Goal: Task Accomplishment & Management: Use online tool/utility

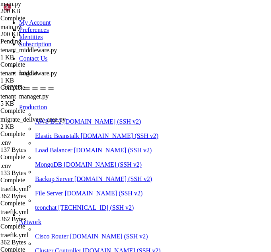
scroll to position [49368, 0]
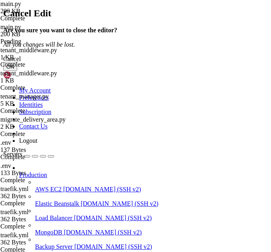
click at [182, 62] on div "Cancel" at bounding box center [135, 58] width 265 height 7
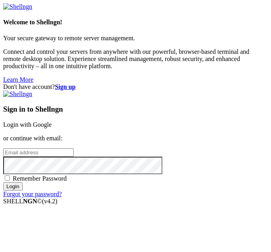
click at [52, 121] on link "Login with Google" at bounding box center [27, 124] width 49 height 7
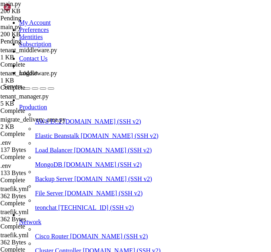
scroll to position [49368, 0]
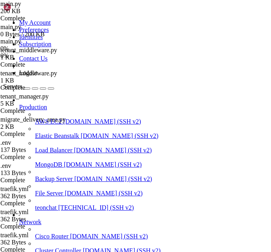
type input "/root/meuapp"
click at [51, 88] on icon "button" at bounding box center [51, 88] width 0 height 0
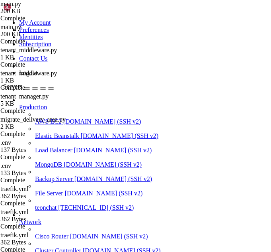
drag, startPoint x: 31, startPoint y: 112, endPoint x: 211, endPoint y: 119, distance: 180.4
type textarea "from plan_middleware import PlanMiddleware # Importar PlanMiddleware"
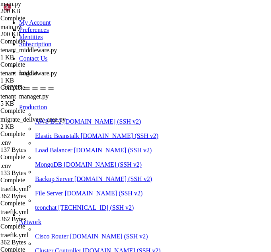
paste textarea "from tenant_manager import TenantManager"
drag, startPoint x: 31, startPoint y: 115, endPoint x: 154, endPoint y: 119, distance: 122.6
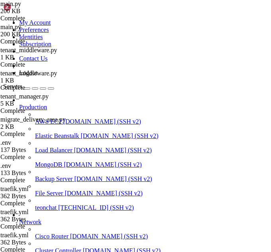
type textarea "app.config['SQLALCHEMY_DATABASE_URI'] = os.environ.get( 'DATABASE_URL', 'sqlite…"
paste textarea "app.config['SQLALCHEMY_DATABASE_URI'] = os.environ.get('DATABASE_URL', 'sqlite:…"
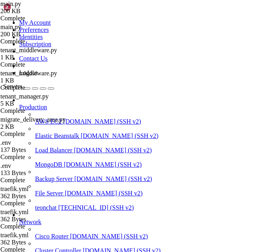
type textarea "# Initialize extensions"
paste textarea "db = SQLAlchemy()"
type textarea "db = SQLAlchemy()"
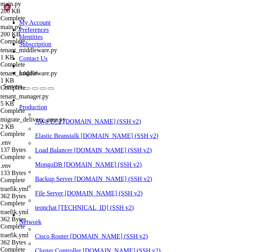
paste textarea "return getattr(g, 'db', db).session"
drag, startPoint x: 41, startPoint y: 164, endPoint x: 78, endPoint y: 165, distance: 37.8
type textarea "import json"
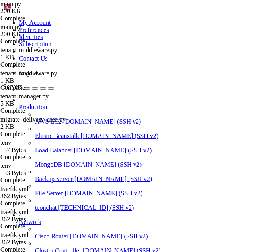
scroll to position [188, 0]
paste textarea "return get_db_session().get(User, int(user_id))"
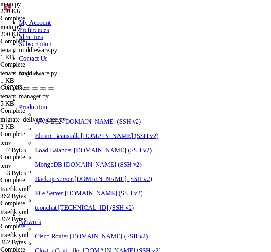
drag, startPoint x: 145, startPoint y: 104, endPoint x: 25, endPoint y: 105, distance: 120.6
type textarea "return db.session.get(User, int(user_id))"
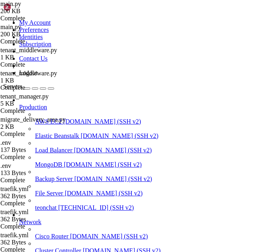
type textarea "return get_db_session().get(User, int(user_id))"
type textarea "try:"
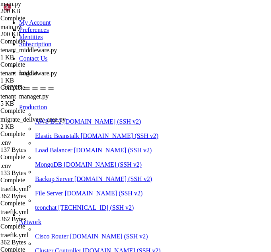
scroll to position [0, 0]
paste textarea "try:"
drag, startPoint x: 58, startPoint y: 183, endPoint x: 32, endPoint y: 172, distance: 28.4
type textarea "def apply_coupon_to_order(order, coupon, discount_amount): """Apply coupon to o…"
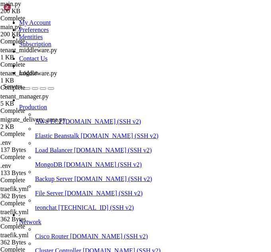
type textarea "o"
type textarea """"Apply coupon to order and record usage""" try:"
type textarea "return get_db_session().get(User, int(user_id))"
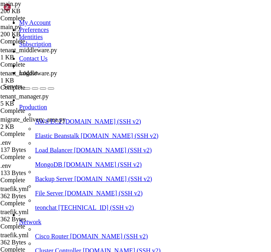
type textarea "import json"
paste textarea "return getattr(g, 'db', db).session"
type textarea "return getattr(g, 'db', db).session"
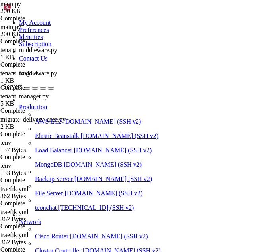
type input "/root/meuapp/flaskmkdir/oficial/app_delivery"
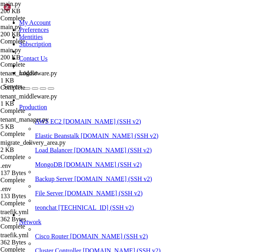
scroll to position [0, 157]
drag, startPoint x: 32, startPoint y: 112, endPoint x: 197, endPoint y: 118, distance: 165.3
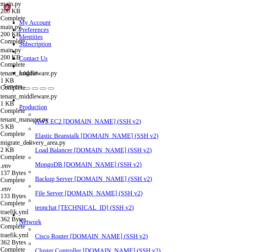
type textarea "from tenant_middleware import TenantMiddleware # Importar TenantMiddleware from…"
drag, startPoint x: 31, startPoint y: 168, endPoint x: 156, endPoint y: 172, distance: 125.4
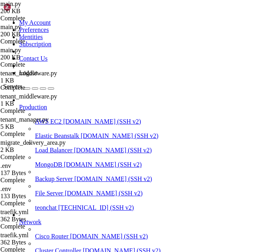
drag, startPoint x: 31, startPoint y: 172, endPoint x: 147, endPoint y: 174, distance: 115.4
type textarea "app.config['SQLALCHEMY_DATABASE_URI'] = os.environ.get( 'DATABASE_URL', 'sqlite…"
paste textarea "app.config['SQLALCHEMY_DATABASE_URI'] = os.environ.get('DATABASE_URL', 'sqlite:…"
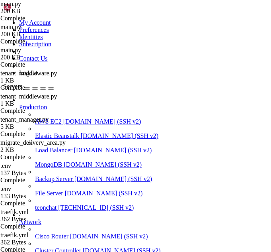
scroll to position [53, 0]
type textarea "# Initialize extensions"
paste textarea "db = SQLAlchemy()"
type textarea "db = SQLAlchemy()"
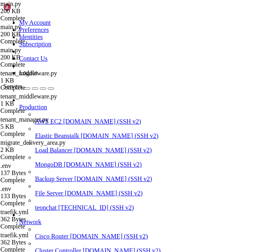
paste textarea "return getattr(g, 'db', db).session"
drag, startPoint x: 44, startPoint y: 135, endPoint x: 145, endPoint y: 135, distance: 101.5
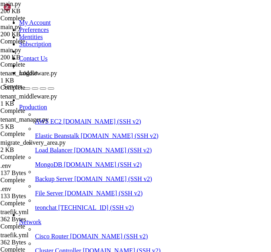
type textarea "return db.session.get(User, int(user_id))"
paste textarea "return get_db_session().get(User, int(user_id))"
type textarea "return get_db_session().get(User, int(user_id))"
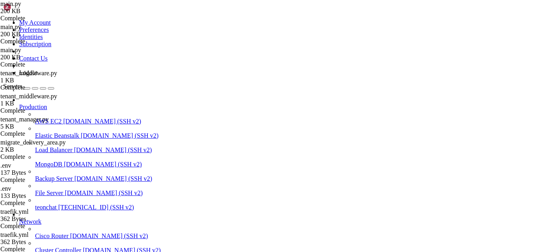
scroll to position [61853, 0]
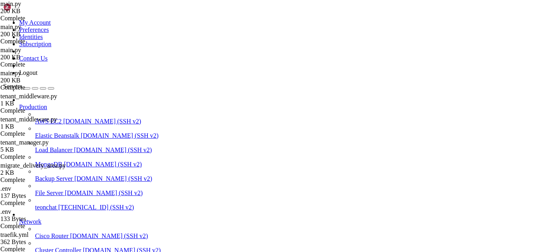
type textarea "if payment_method == 'Dinheiro' and needs_change == 'yes' and change_amount:"
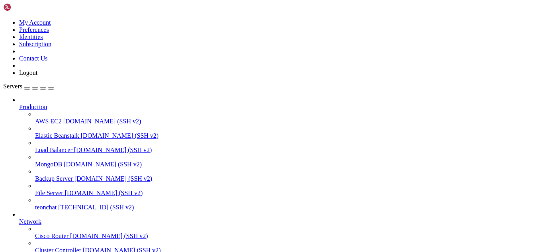
scroll to position [71357, 0]
type input "/root"
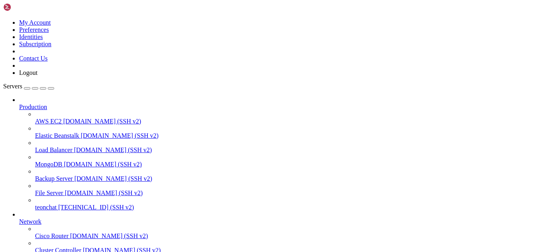
scroll to position [72404, 0]
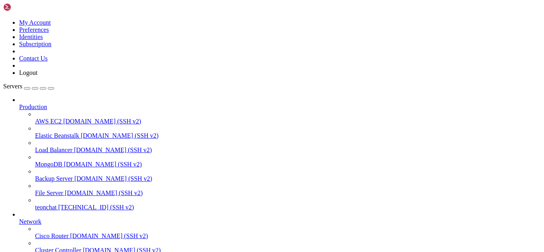
scroll to position [205029, 0]
drag, startPoint x: 6, startPoint y: 488, endPoint x: 66, endPoint y: 608, distance: 134.0
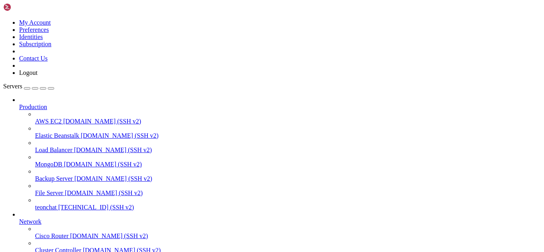
drag, startPoint x: 8, startPoint y: 488, endPoint x: 115, endPoint y: 700, distance: 237.1
drag, startPoint x: 201, startPoint y: 643, endPoint x: 6, endPoint y: 541, distance: 219.7
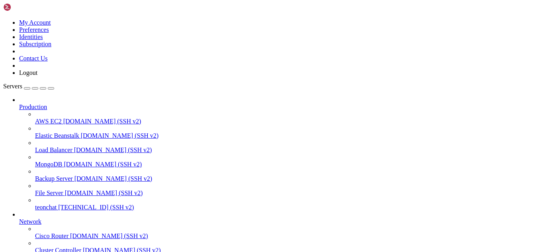
scroll to position [205211, 0]
drag, startPoint x: 5, startPoint y: 621, endPoint x: 92, endPoint y: 642, distance: 88.9
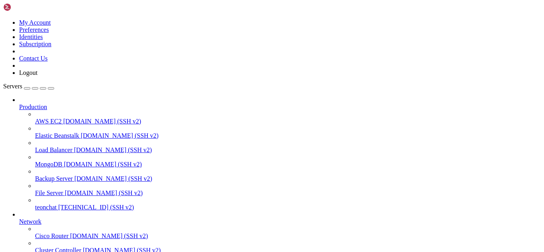
drag, startPoint x: 127, startPoint y: 649, endPoint x: 6, endPoint y: 618, distance: 124.5
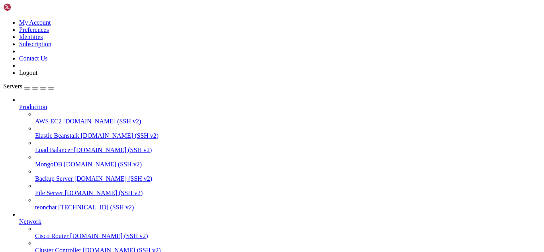
scroll to position [205300, 0]
drag, startPoint x: 99, startPoint y: 657, endPoint x: 247, endPoint y: 646, distance: 147.6
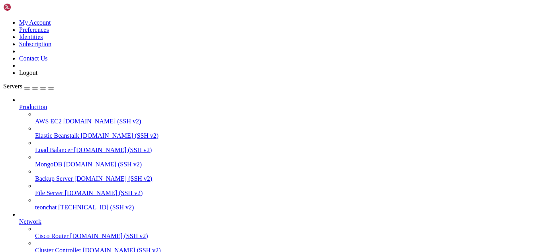
scroll to position [241879, 0]
drag, startPoint x: 8, startPoint y: 569, endPoint x: 75, endPoint y: 648, distance: 103.7
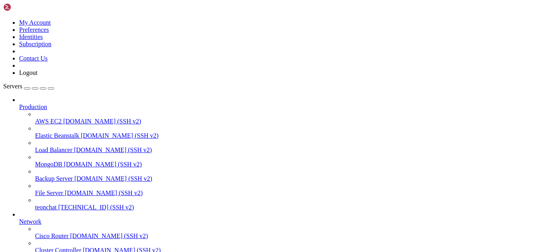
drag, startPoint x: 7, startPoint y: 571, endPoint x: 172, endPoint y: 654, distance: 184.7
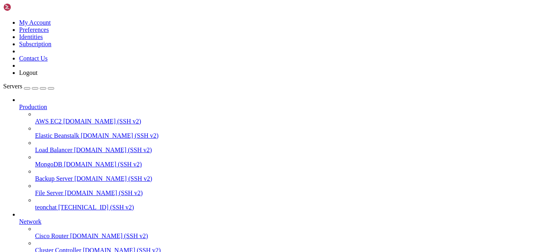
type input "/root/meuapp/flaskmkdir/oficial/app_delivery"
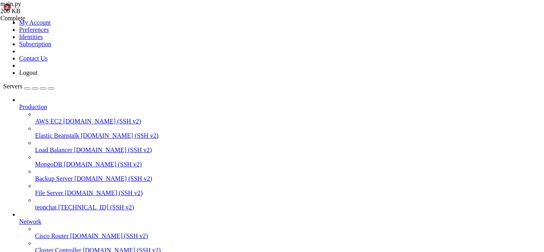
type textarea "except Exception as e: print(f"Erro create_tenant_admin: {e}")"
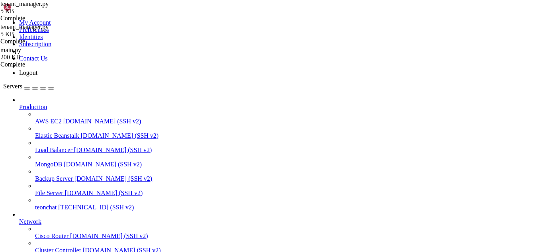
type textarea "g.db = self.dbs[tenant_db_path]"
type textarea "return subdomain return None"
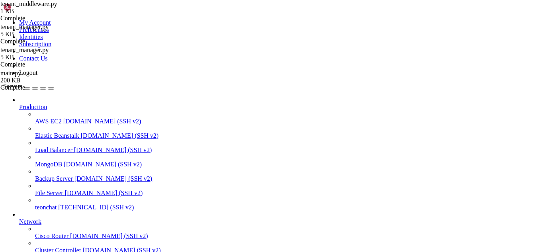
type input "/root/meuapp"
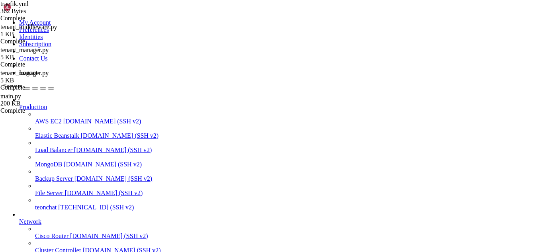
drag, startPoint x: 160, startPoint y: 517, endPoint x: 97, endPoint y: 553, distance: 72.5
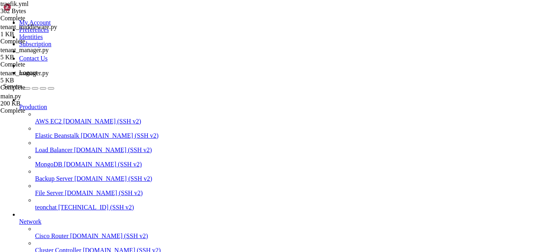
scroll to position [242299, 0]
drag, startPoint x: 19, startPoint y: 554, endPoint x: 183, endPoint y: 588, distance: 167.4
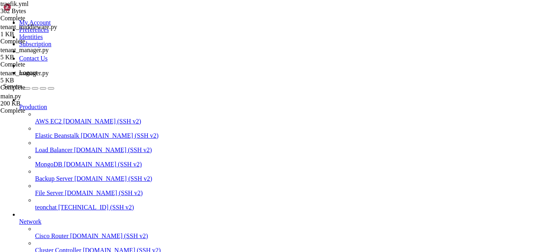
type input "/root/meuapp/flaskmkdir/oficial/app_delivery"
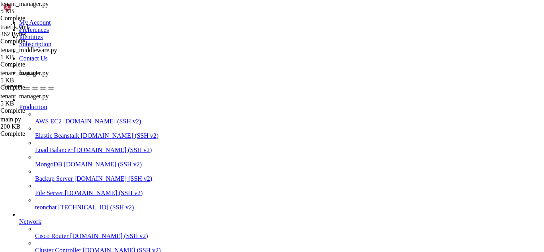
type textarea "except Exception as e: print(f"Erro create_tenant_admin: {e}")"
paste textarea "except Exception as e: print(f"Erro create_tenant_admin: {e}")"
type textarea "except Exception as e: print(f"Erro create_tenant_admin: {e}")"
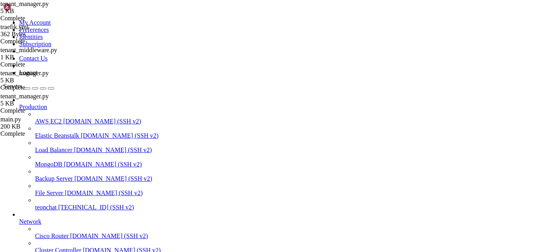
scroll to position [759, 0]
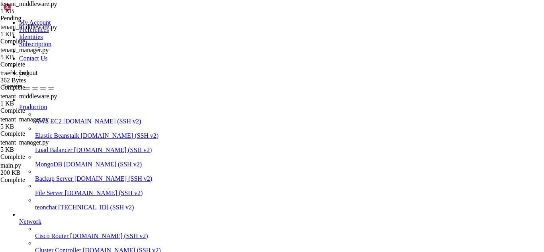
type textarea "return subdomain return None"
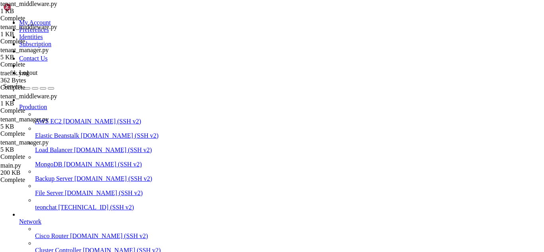
type input "/root/meuapp"
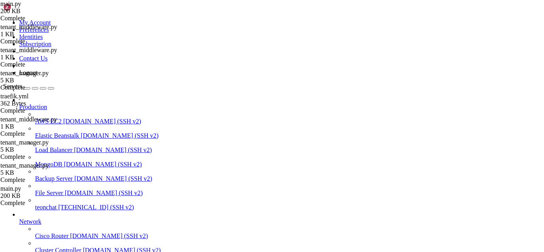
scroll to position [0, 0]
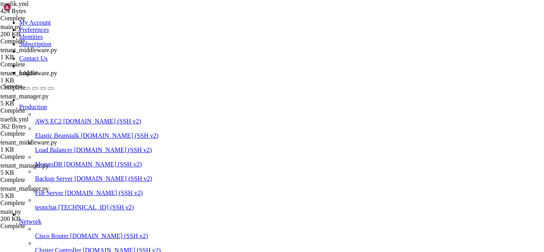
scroll to position [54, 0]
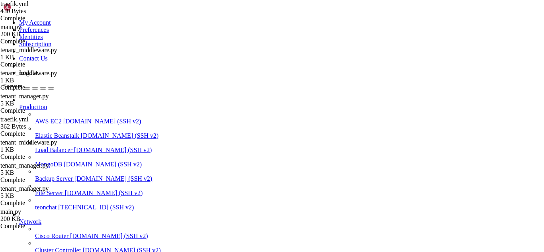
drag, startPoint x: 175, startPoint y: 649, endPoint x: 6, endPoint y: 476, distance: 240.9
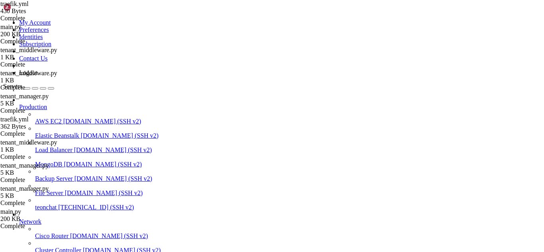
scroll to position [556, 0]
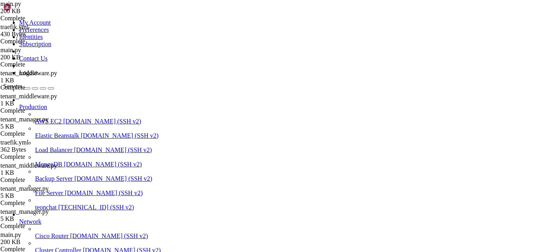
scroll to position [98, 0]
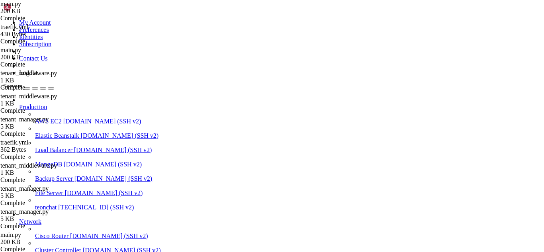
scroll to position [759, 0]
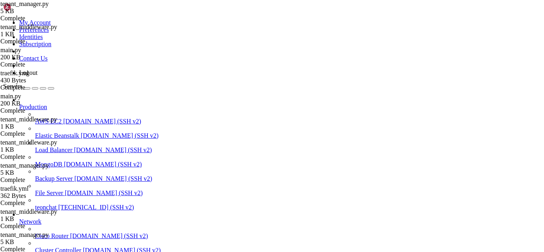
scroll to position [0, 0]
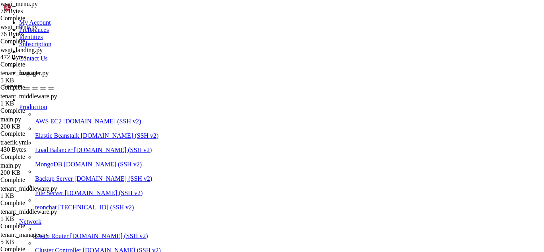
type input "/root/meuapp"
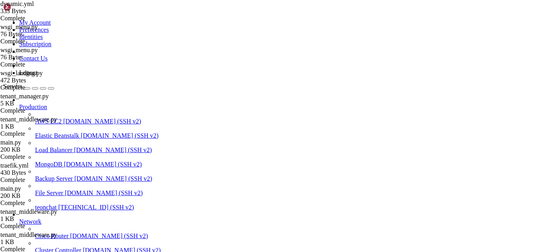
type textarea "routers:"
type textarea "tenant-router:"
type textarea "rule: "HostRegexp(`{subdomain:[a-z0-9-]+}.typechat.online`)""
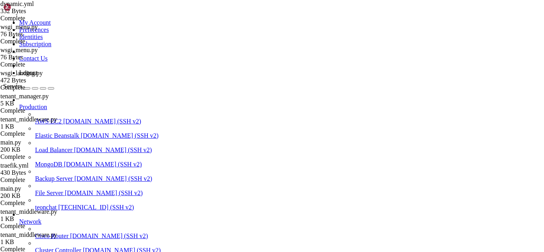
scroll to position [0, 0]
drag, startPoint x: 5, startPoint y: 555, endPoint x: 32, endPoint y: 592, distance: 45.5
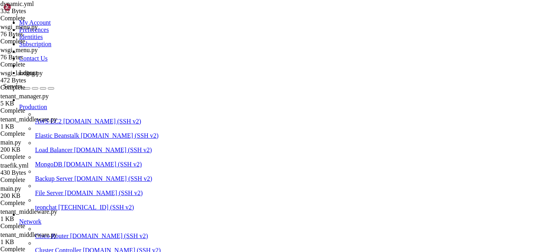
drag, startPoint x: 6, startPoint y: 558, endPoint x: 202, endPoint y: 647, distance: 215.1
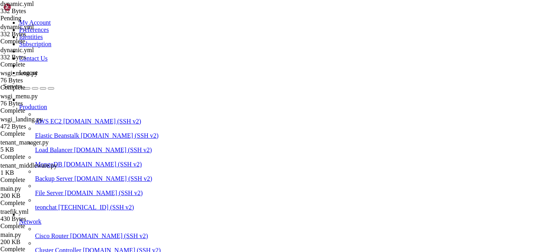
type textarea "http:"
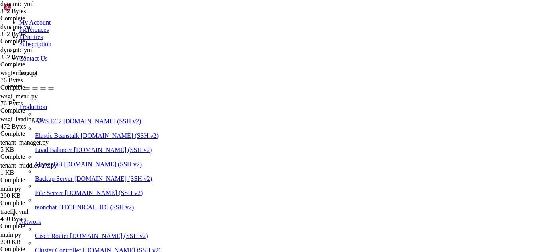
scroll to position [322650, 0]
drag, startPoint x: 18, startPoint y: 537, endPoint x: 127, endPoint y: 608, distance: 130.0
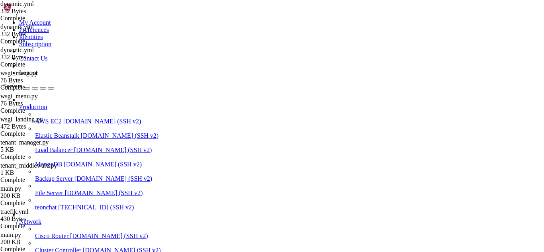
drag, startPoint x: 9, startPoint y: 537, endPoint x: 198, endPoint y: 567, distance: 191.0
drag, startPoint x: 13, startPoint y: 554, endPoint x: 168, endPoint y: 573, distance: 155.6
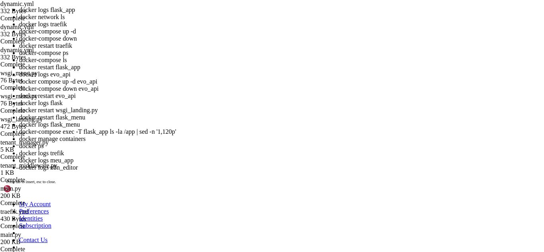
scroll to position [78, 0]
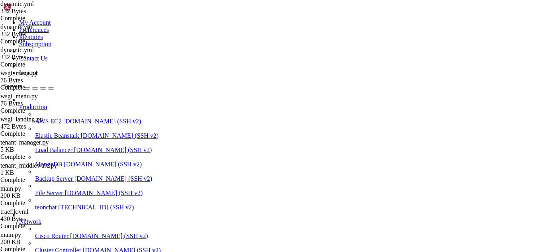
scroll to position [323697, 0]
drag, startPoint x: 7, startPoint y: 553, endPoint x: 245, endPoint y: 647, distance: 256.4
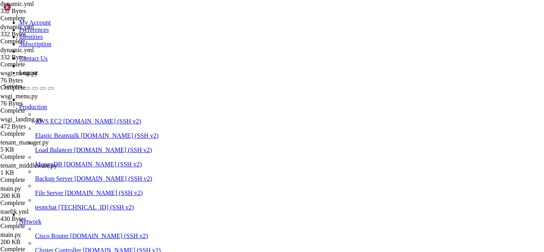
scroll to position [0, 0]
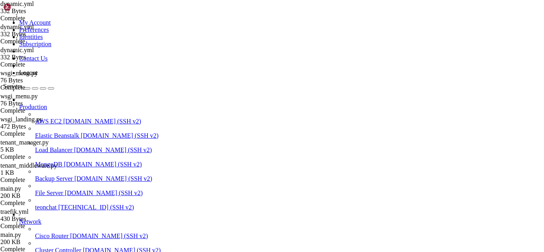
type input "/root/meuapp/flaskmkdir/oficial/app_delivery"
type textarea "app = flask_app app.wsgi_app = RootToLandingMiddleware(app.wsgi_app)"
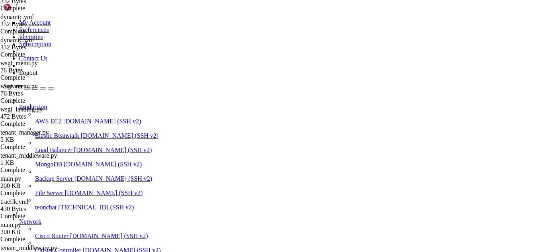
scroll to position [613, 0]
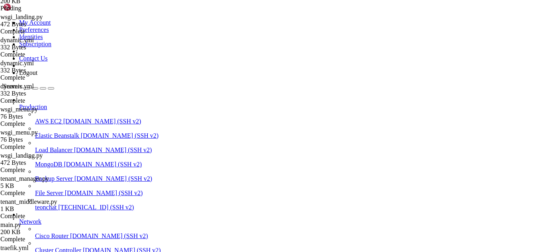
scroll to position [12836, 0]
